Goal: Find specific page/section: Find specific page/section

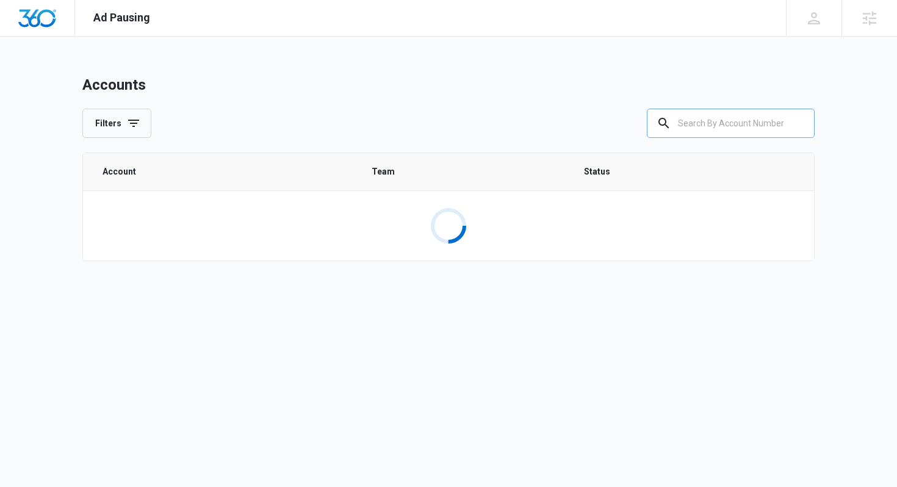
click at [730, 118] on input "text" at bounding box center [731, 123] width 168 height 29
paste input "M333773"
type input "M333773"
click at [486, 95] on div "Accounts Filters M333773" at bounding box center [448, 107] width 733 height 62
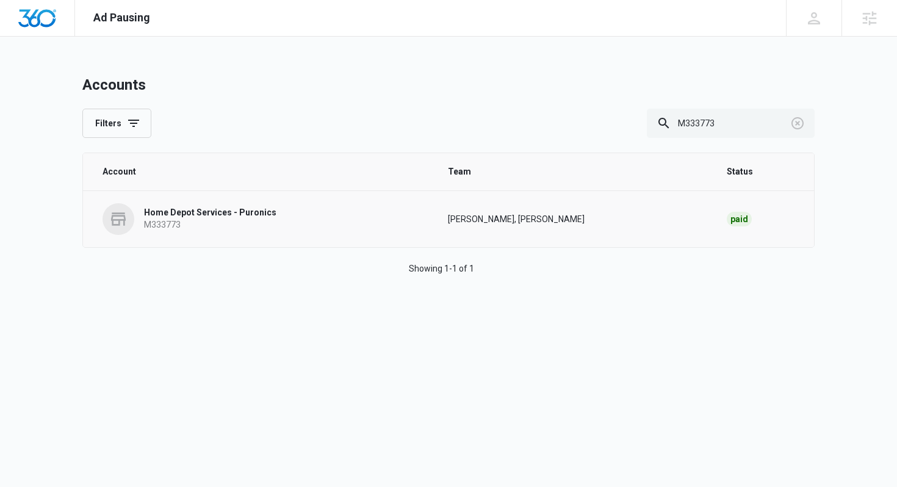
click at [245, 217] on p "Home Depot Services - Puronics" at bounding box center [210, 213] width 132 height 12
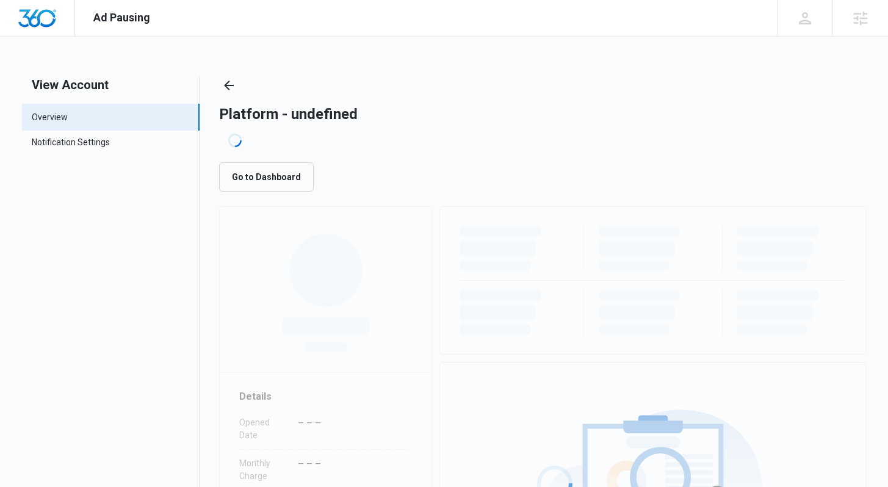
click at [150, 228] on nav "View Account Overview Notification Settings 0" at bounding box center [111, 406] width 178 height 660
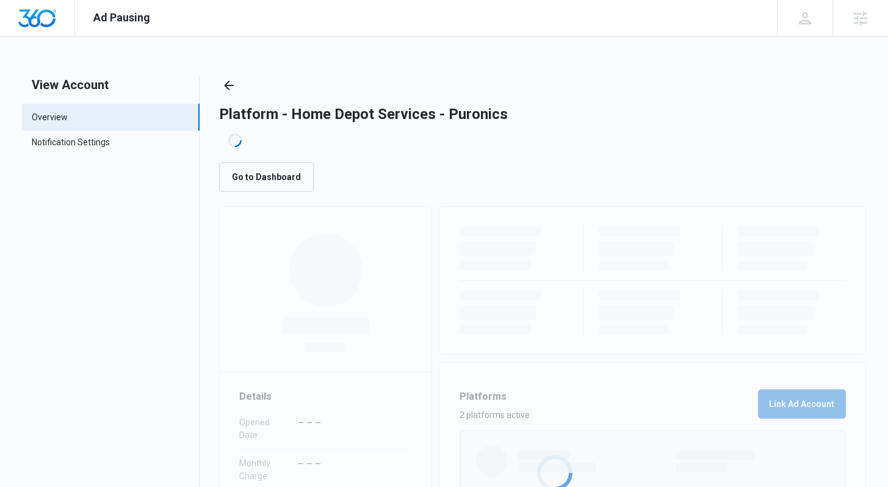
scroll to position [243, 0]
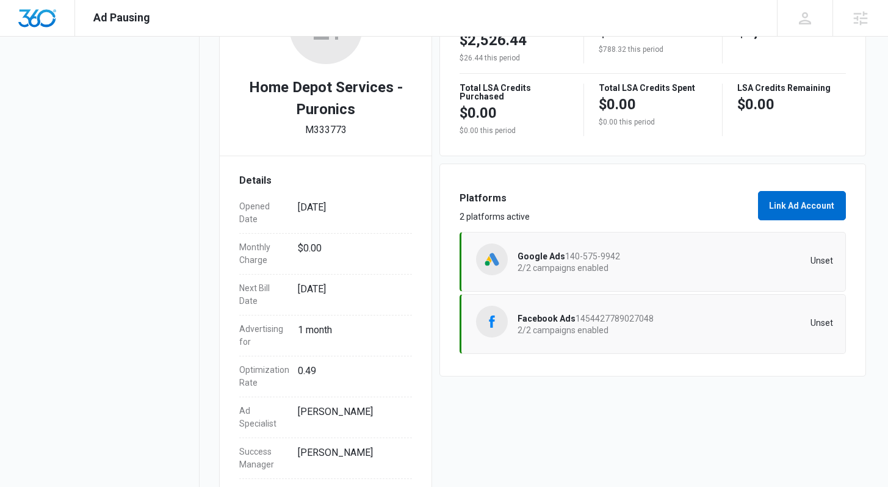
click at [415, 204] on div "Home Depot Services - Puronics M333773 Details Opened Date Jul 02, 2025 Monthly…" at bounding box center [325, 231] width 213 height 536
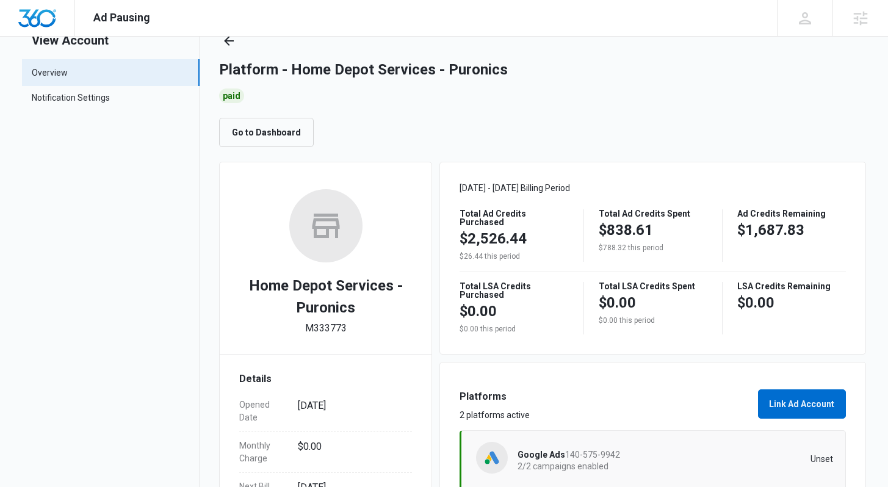
scroll to position [1, 0]
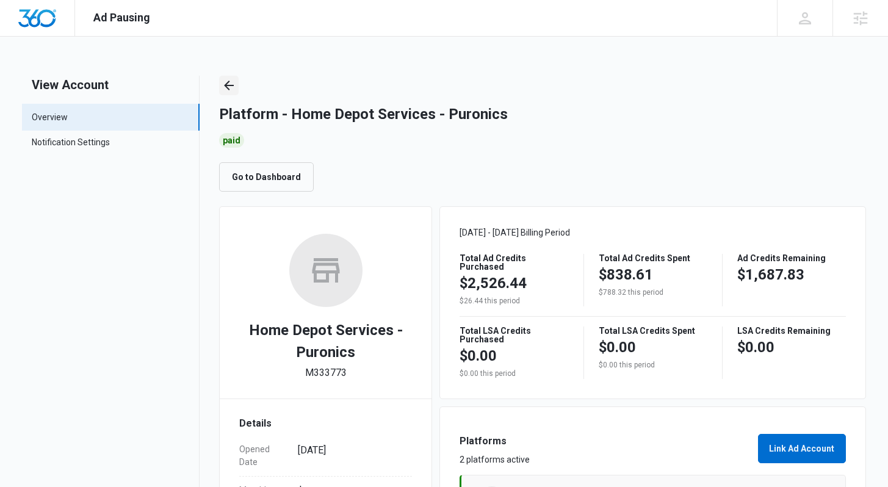
click at [233, 87] on icon "Back" at bounding box center [229, 85] width 15 height 15
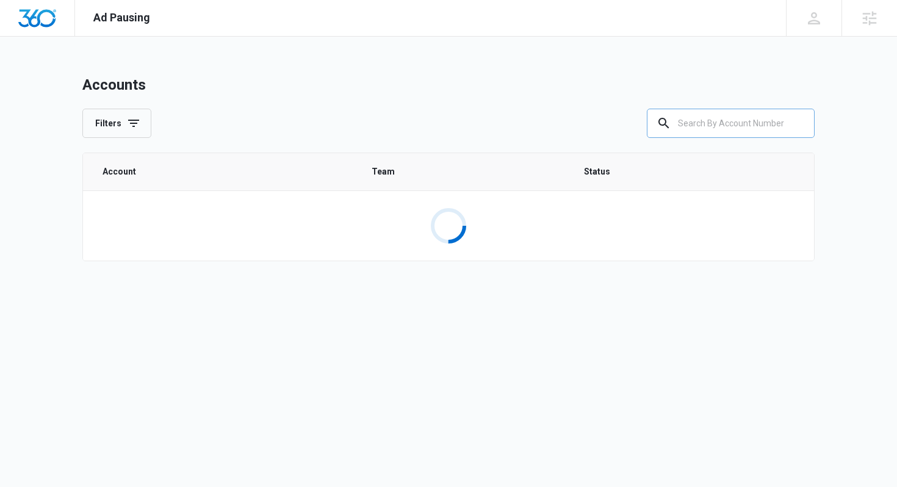
click at [666, 131] on div at bounding box center [664, 123] width 20 height 29
click at [700, 127] on input "text" at bounding box center [731, 123] width 168 height 29
paste input "M316769"
type input "M316769"
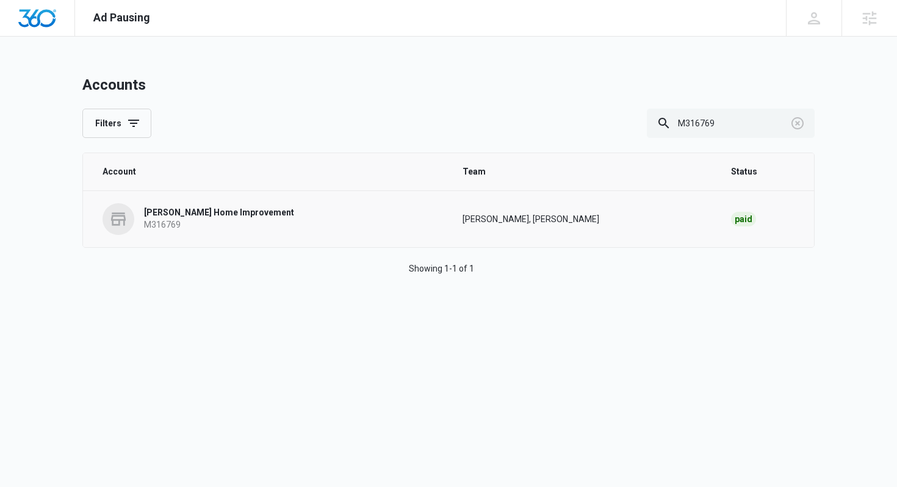
click at [281, 209] on link "[PERSON_NAME] Home Improvement M316769" at bounding box center [268, 219] width 331 height 32
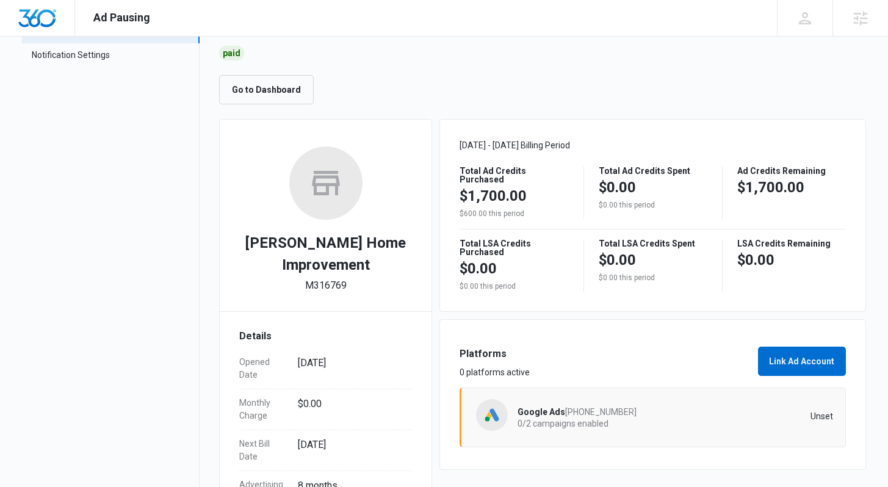
scroll to position [267, 0]
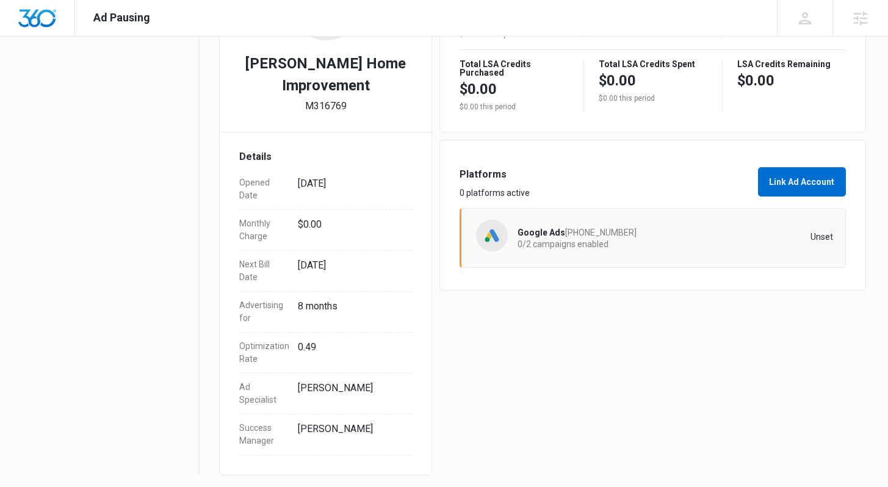
click at [128, 210] on nav "View Account Overview Notification Settings 0" at bounding box center [111, 142] width 178 height 667
